Goal: Transaction & Acquisition: Purchase product/service

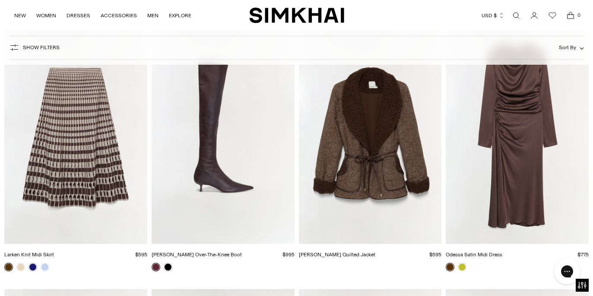
scroll to position [1898, 0]
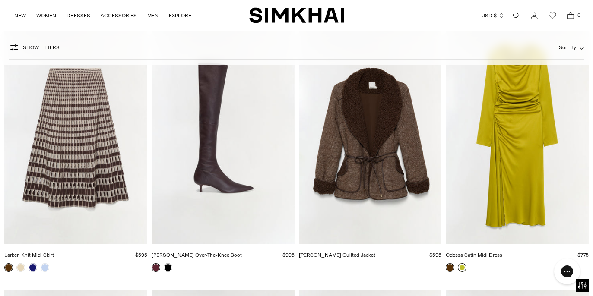
click at [461, 266] on link at bounding box center [462, 267] width 9 height 9
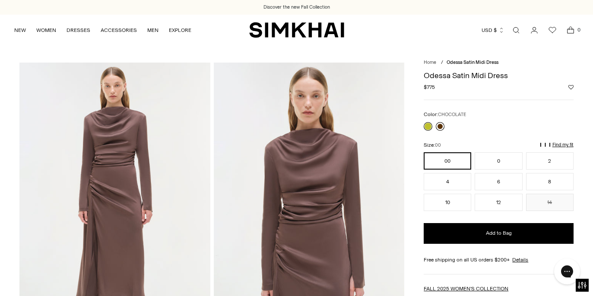
click at [439, 125] on link at bounding box center [440, 126] width 9 height 9
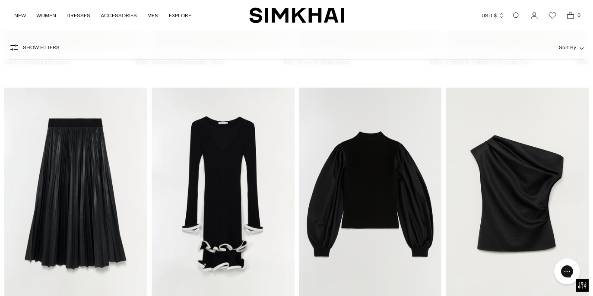
scroll to position [7191, 0]
